Goal: Complete application form

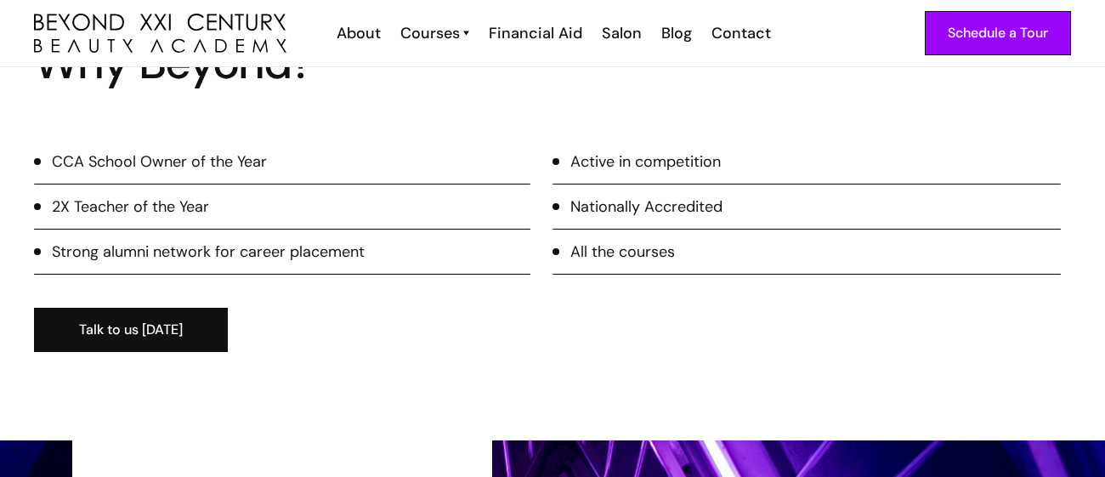
scroll to position [2308, 0]
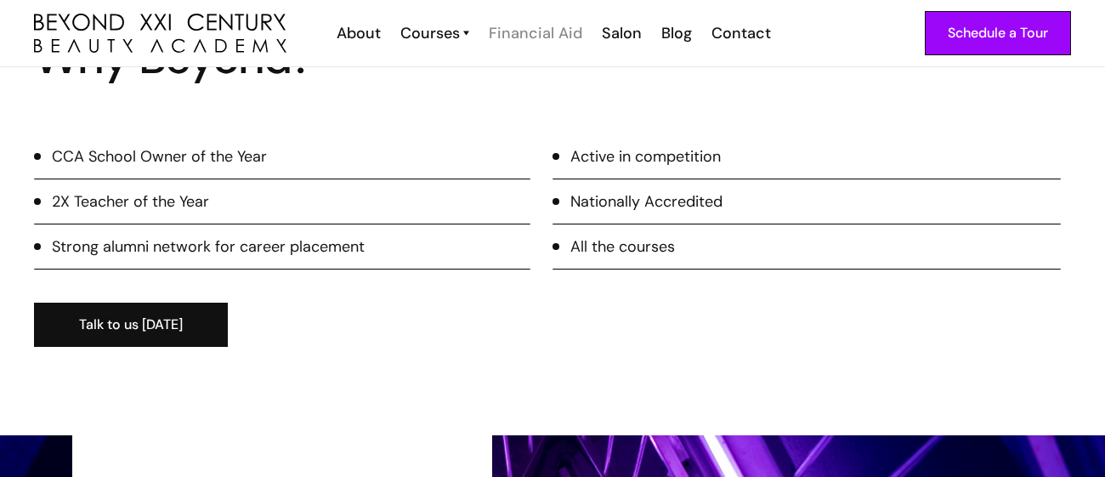
click at [531, 32] on div "Financial Aid" at bounding box center [536, 33] width 94 height 22
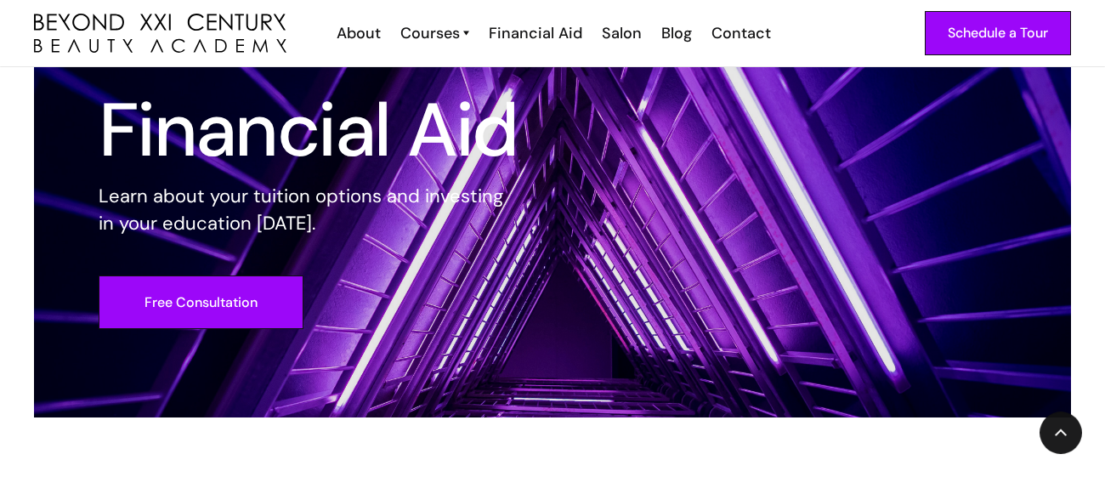
scroll to position [157, 0]
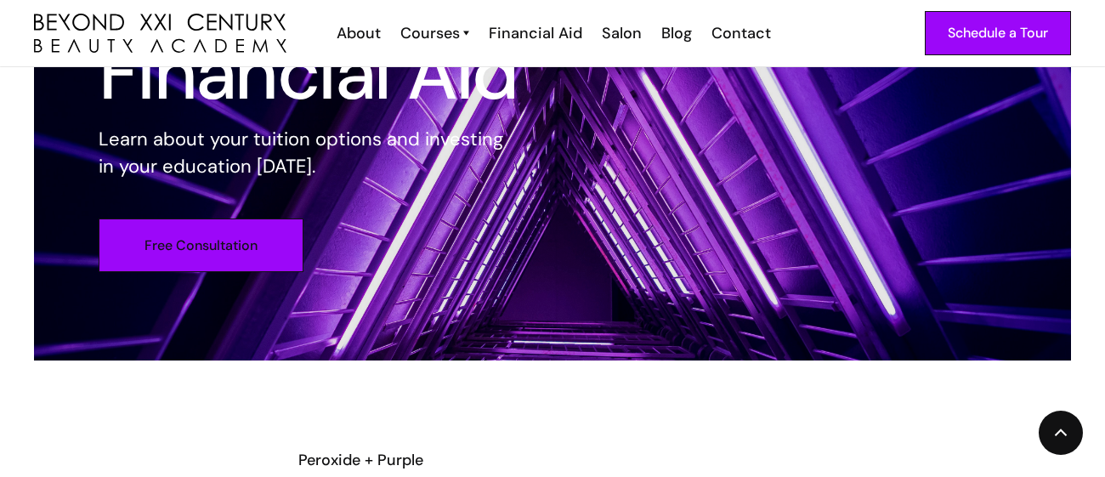
click at [247, 264] on link "Free Consultation" at bounding box center [201, 246] width 205 height 54
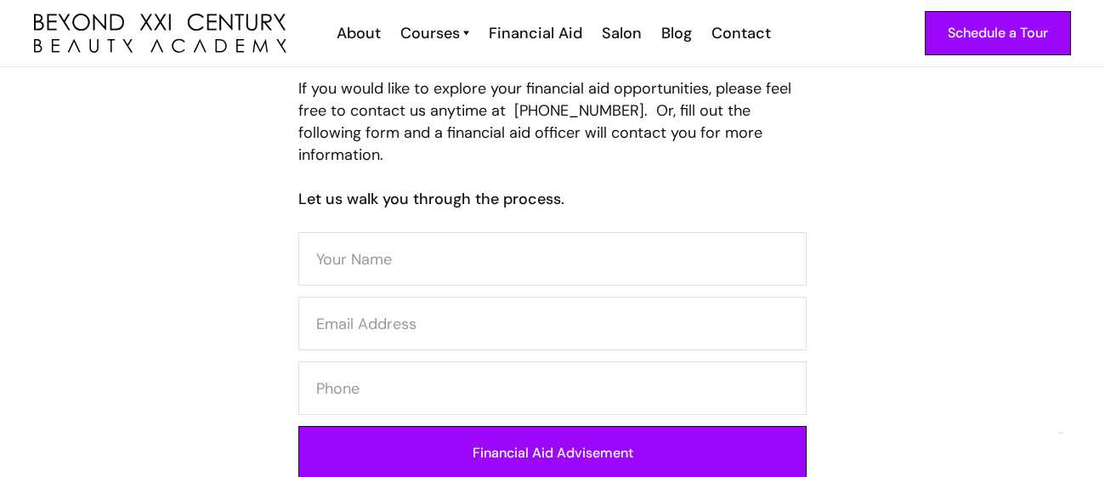
scroll to position [827, 0]
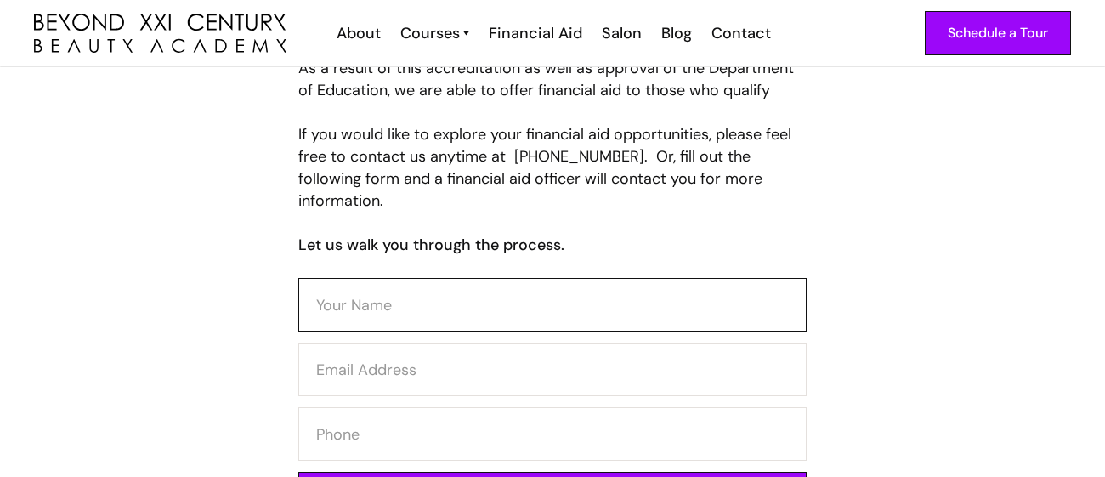
click at [378, 278] on input "Contact Form" at bounding box center [552, 305] width 508 height 54
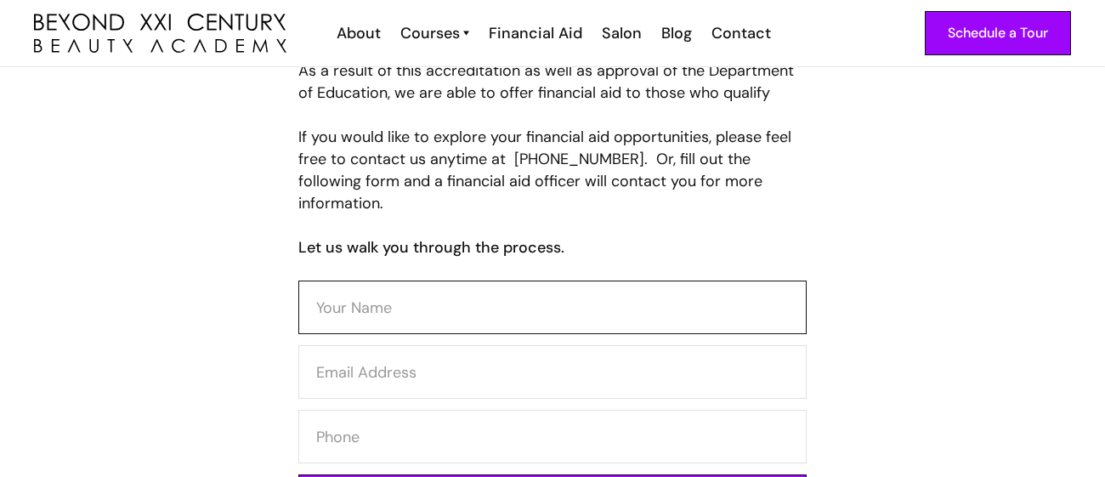
scroll to position [608, 0]
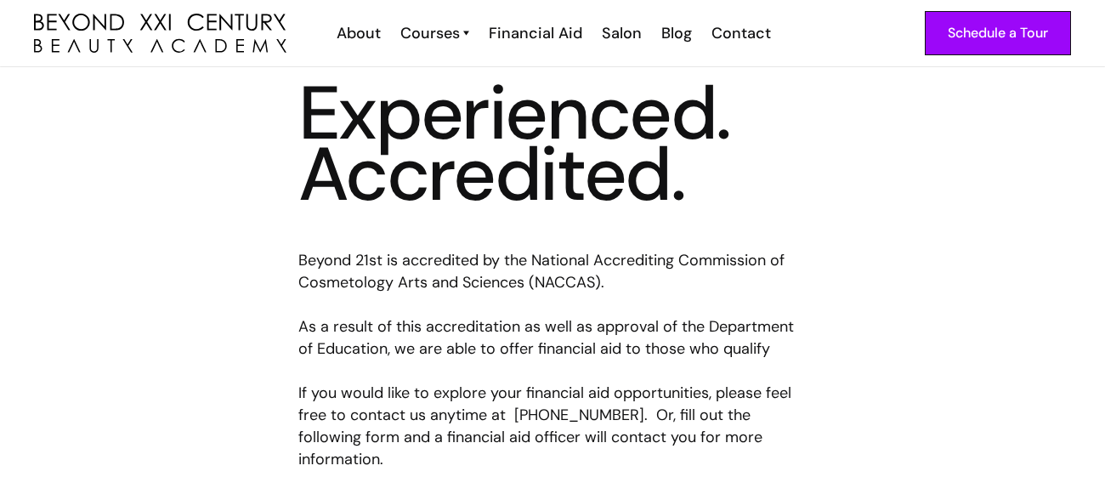
type input "t"
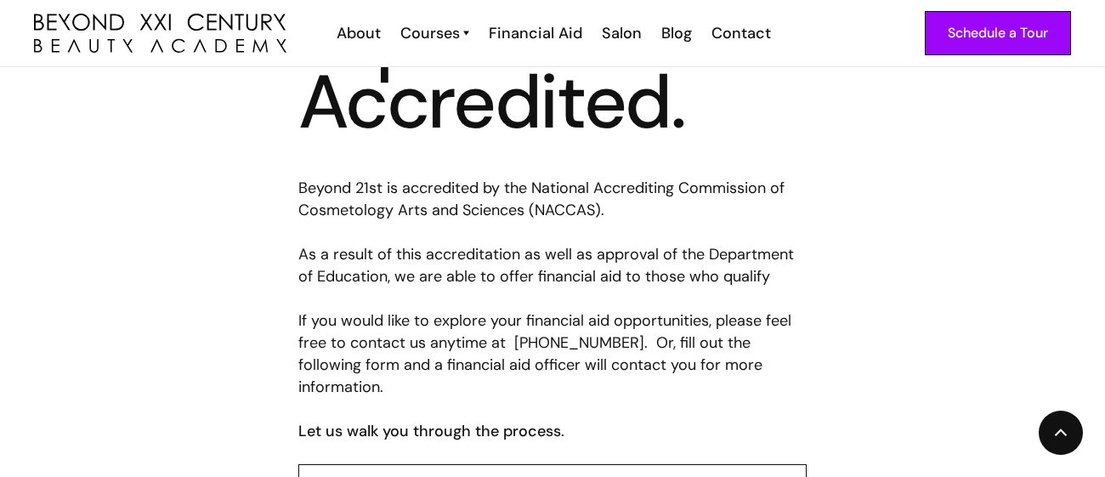
scroll to position [608, 0]
